Goal: Task Accomplishment & Management: Use online tool/utility

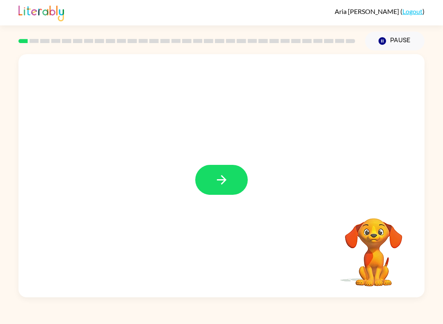
click at [219, 177] on icon "button" at bounding box center [221, 180] width 14 height 14
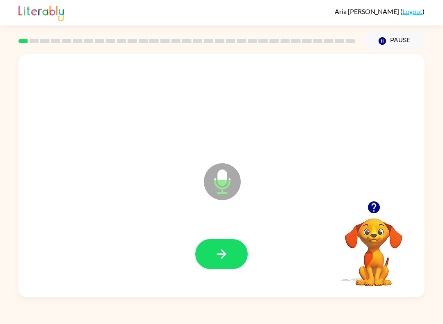
click at [221, 250] on icon "button" at bounding box center [221, 254] width 14 height 14
click at [222, 253] on icon "button" at bounding box center [221, 254] width 14 height 14
click at [223, 261] on icon "button" at bounding box center [221, 254] width 14 height 14
click at [227, 250] on icon "button" at bounding box center [221, 254] width 14 height 14
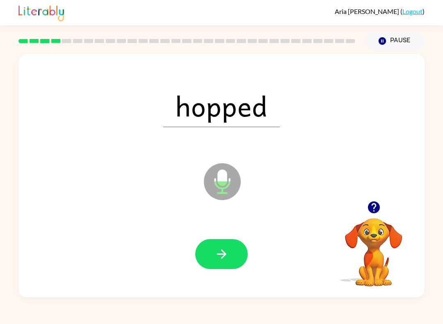
click at [220, 256] on icon "button" at bounding box center [221, 254] width 14 height 14
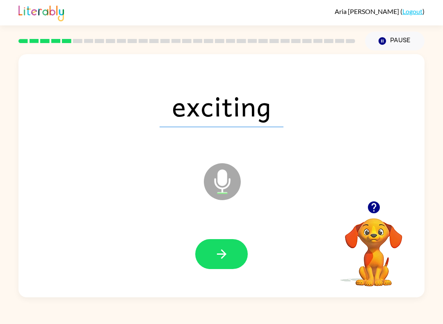
click at [228, 248] on icon "button" at bounding box center [221, 254] width 14 height 14
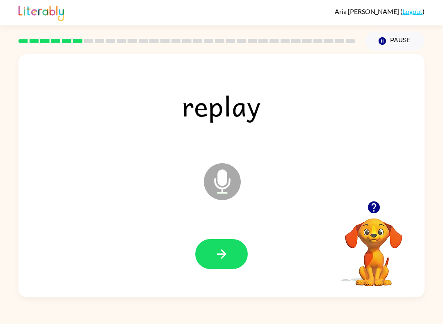
click at [228, 268] on button "button" at bounding box center [221, 254] width 52 height 30
click at [237, 249] on button "button" at bounding box center [221, 254] width 52 height 30
click at [238, 259] on button "button" at bounding box center [221, 254] width 52 height 30
click at [221, 255] on icon "button" at bounding box center [220, 253] width 9 height 9
click at [230, 250] on button "button" at bounding box center [221, 254] width 52 height 30
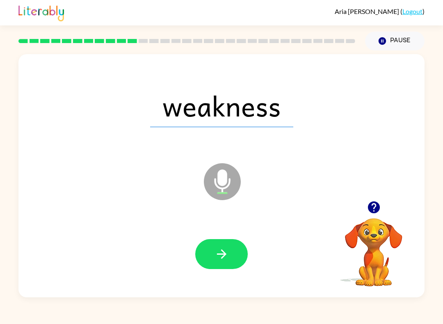
click at [220, 267] on button "button" at bounding box center [221, 254] width 52 height 30
click at [218, 247] on div at bounding box center [221, 254] width 52 height 30
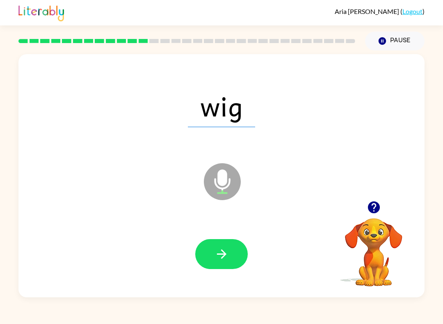
click at [222, 250] on icon "button" at bounding box center [220, 253] width 9 height 9
click at [236, 251] on button "button" at bounding box center [221, 254] width 52 height 30
click at [214, 257] on icon "button" at bounding box center [221, 254] width 14 height 14
click at [228, 241] on button "button" at bounding box center [221, 254] width 52 height 30
click at [222, 248] on icon "button" at bounding box center [221, 254] width 14 height 14
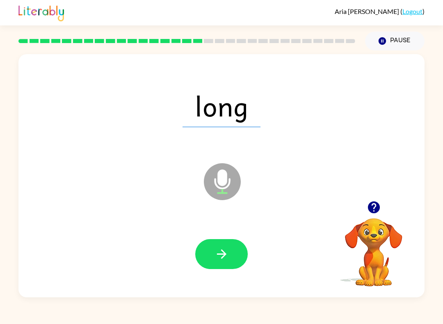
click at [226, 253] on icon "button" at bounding box center [221, 254] width 14 height 14
click at [213, 264] on button "button" at bounding box center [221, 254] width 52 height 30
click at [232, 254] on button "button" at bounding box center [221, 254] width 52 height 30
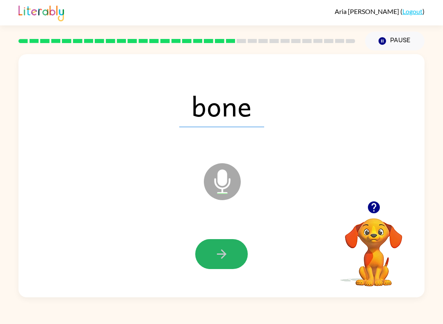
click at [235, 258] on button "button" at bounding box center [221, 254] width 52 height 30
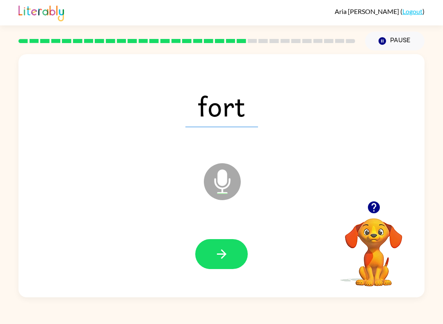
click at [235, 254] on button "button" at bounding box center [221, 254] width 52 height 30
click at [216, 246] on button "button" at bounding box center [221, 254] width 52 height 30
click at [220, 259] on icon "button" at bounding box center [221, 254] width 14 height 14
click at [222, 250] on icon "button" at bounding box center [220, 253] width 9 height 9
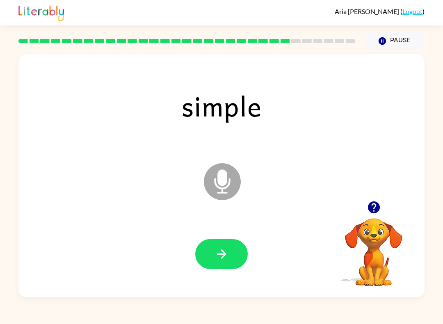
click at [232, 257] on button "button" at bounding box center [221, 254] width 52 height 30
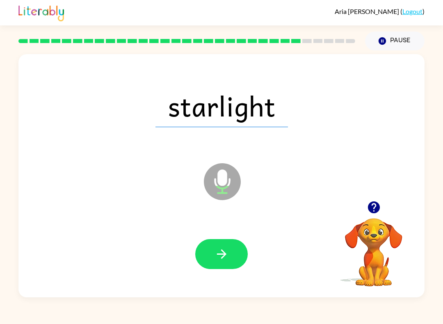
click at [234, 261] on button "button" at bounding box center [221, 254] width 52 height 30
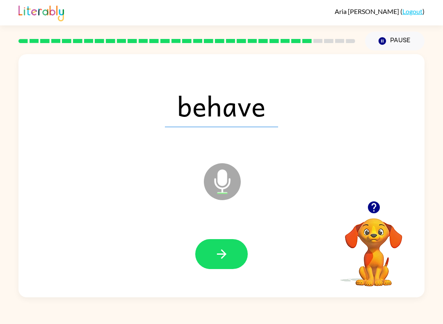
click at [211, 261] on button "button" at bounding box center [221, 254] width 52 height 30
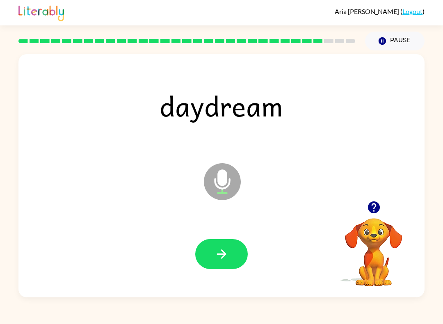
click at [236, 246] on button "button" at bounding box center [221, 254] width 52 height 30
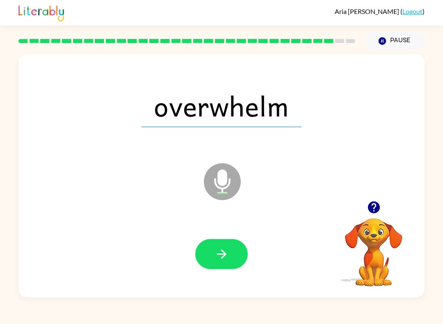
click at [228, 249] on icon "button" at bounding box center [221, 254] width 14 height 14
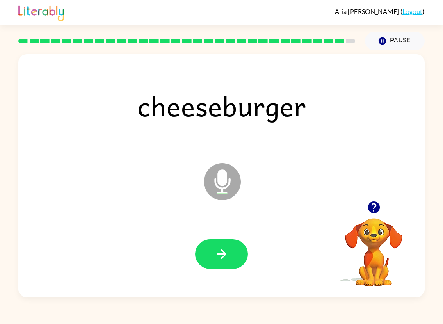
click at [220, 268] on button "button" at bounding box center [221, 254] width 52 height 30
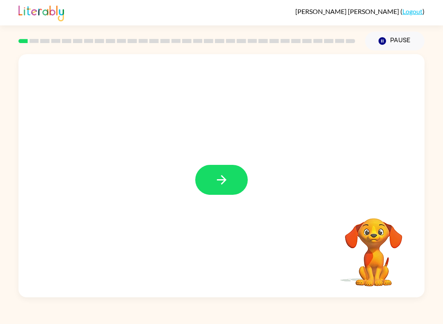
click at [236, 192] on button "button" at bounding box center [221, 180] width 52 height 30
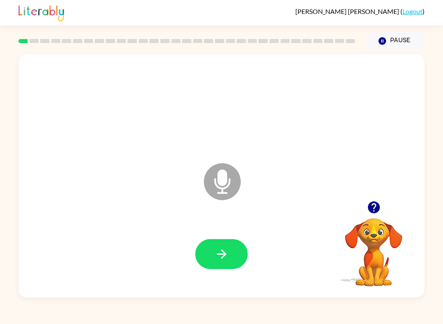
click at [232, 255] on button "button" at bounding box center [221, 254] width 52 height 30
click at [225, 256] on icon "button" at bounding box center [221, 254] width 14 height 14
click at [232, 257] on button "button" at bounding box center [221, 254] width 52 height 30
click at [233, 256] on button "button" at bounding box center [221, 254] width 52 height 30
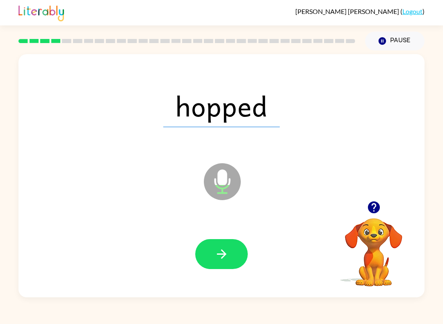
click at [237, 256] on button "button" at bounding box center [221, 254] width 52 height 30
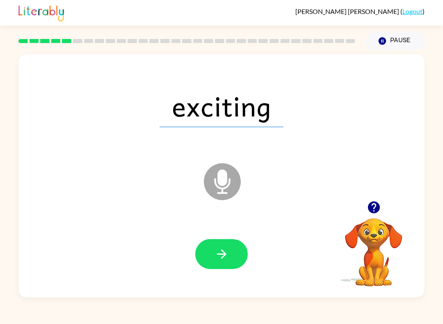
click at [232, 263] on button "button" at bounding box center [221, 254] width 52 height 30
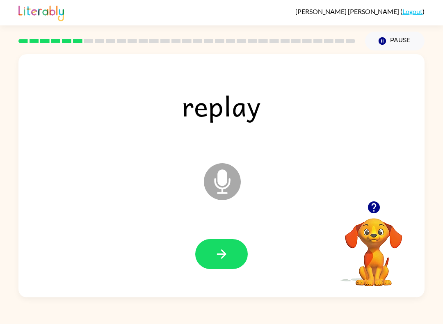
click at [223, 254] on icon "button" at bounding box center [220, 253] width 9 height 9
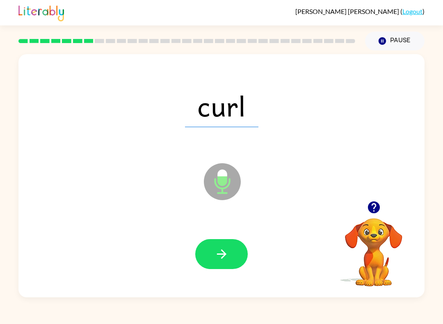
click at [222, 259] on icon "button" at bounding box center [221, 254] width 14 height 14
click at [235, 257] on button "button" at bounding box center [221, 254] width 52 height 30
click at [236, 263] on button "button" at bounding box center [221, 254] width 52 height 30
click at [236, 263] on div at bounding box center [221, 254] width 52 height 30
click at [225, 264] on button "button" at bounding box center [221, 254] width 52 height 30
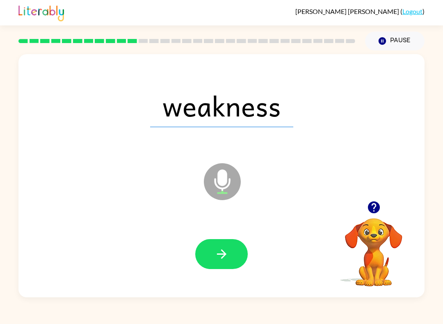
click at [234, 260] on button "button" at bounding box center [221, 254] width 52 height 30
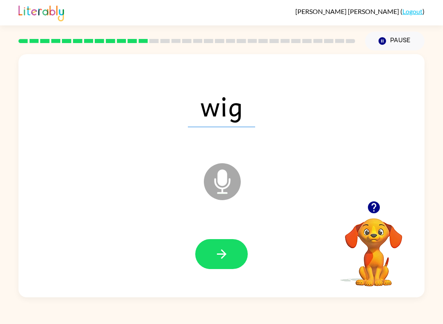
click at [223, 244] on button "button" at bounding box center [221, 254] width 52 height 30
click at [235, 255] on button "button" at bounding box center [221, 254] width 52 height 30
click at [228, 261] on icon "button" at bounding box center [221, 254] width 14 height 14
click at [227, 260] on icon "button" at bounding box center [221, 254] width 14 height 14
click at [221, 255] on icon "button" at bounding box center [221, 254] width 14 height 14
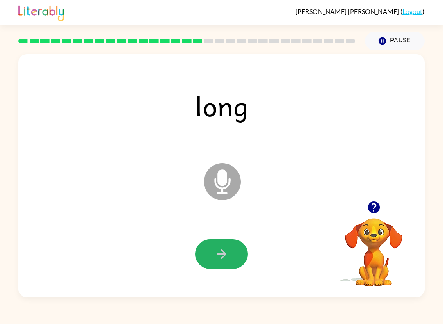
click at [224, 257] on icon "button" at bounding box center [221, 254] width 14 height 14
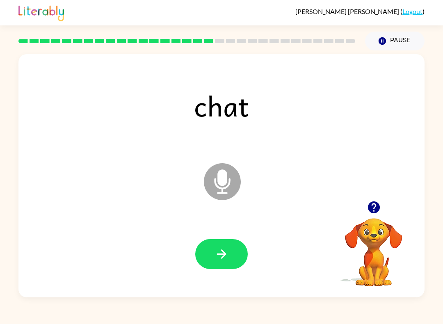
click at [218, 262] on button "button" at bounding box center [221, 254] width 52 height 30
click at [216, 255] on icon "button" at bounding box center [221, 254] width 14 height 14
click at [219, 274] on div at bounding box center [221, 254] width 389 height 70
click at [234, 246] on button "button" at bounding box center [221, 254] width 52 height 30
click at [221, 260] on icon "button" at bounding box center [221, 254] width 14 height 14
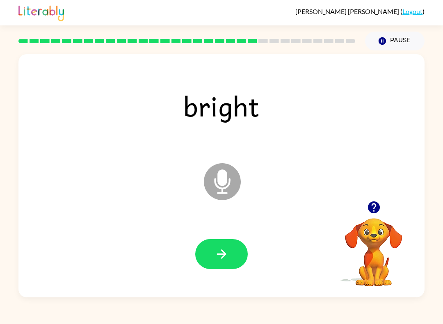
click at [228, 256] on icon "button" at bounding box center [221, 254] width 14 height 14
click at [216, 266] on button "button" at bounding box center [221, 254] width 52 height 30
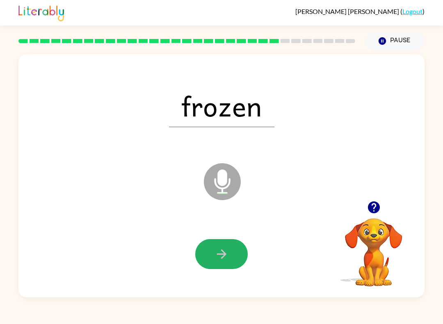
click at [224, 248] on icon "button" at bounding box center [221, 254] width 14 height 14
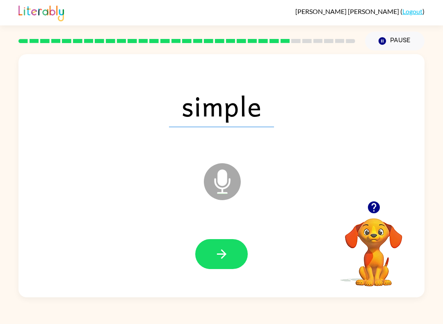
click at [227, 256] on icon "button" at bounding box center [221, 254] width 14 height 14
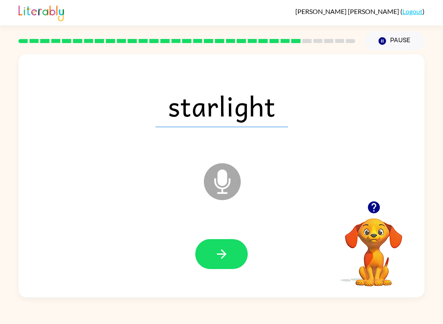
click at [225, 258] on icon "button" at bounding box center [221, 254] width 14 height 14
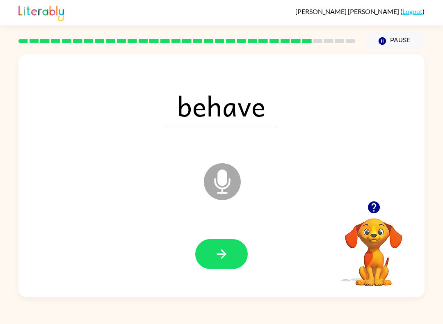
click at [238, 255] on button "button" at bounding box center [221, 254] width 52 height 30
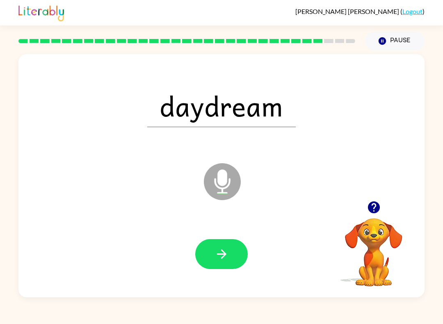
click at [226, 256] on icon "button" at bounding box center [221, 254] width 14 height 14
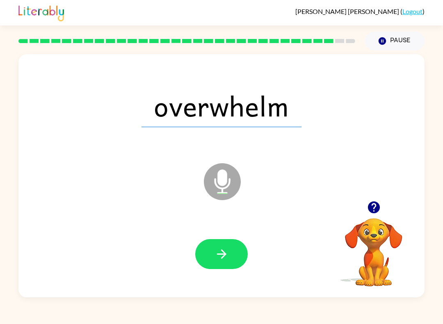
click at [219, 251] on icon "button" at bounding box center [221, 254] width 14 height 14
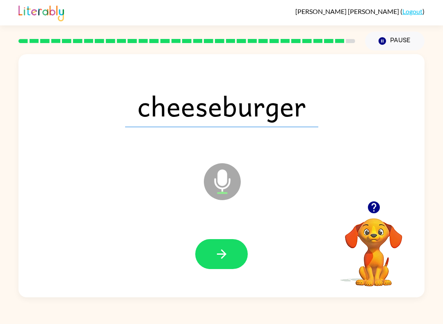
click at [235, 257] on button "button" at bounding box center [221, 254] width 52 height 30
